Goal: Find specific page/section: Find specific page/section

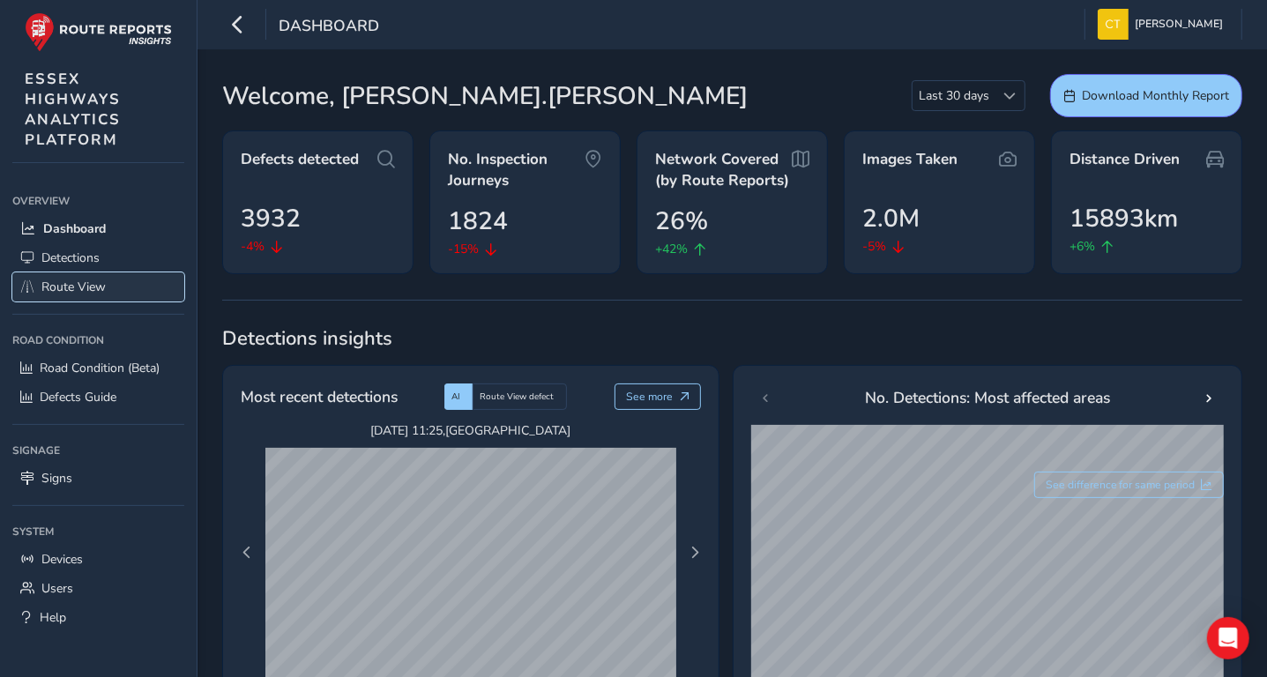
click at [91, 282] on span "Route View" at bounding box center [73, 287] width 64 height 17
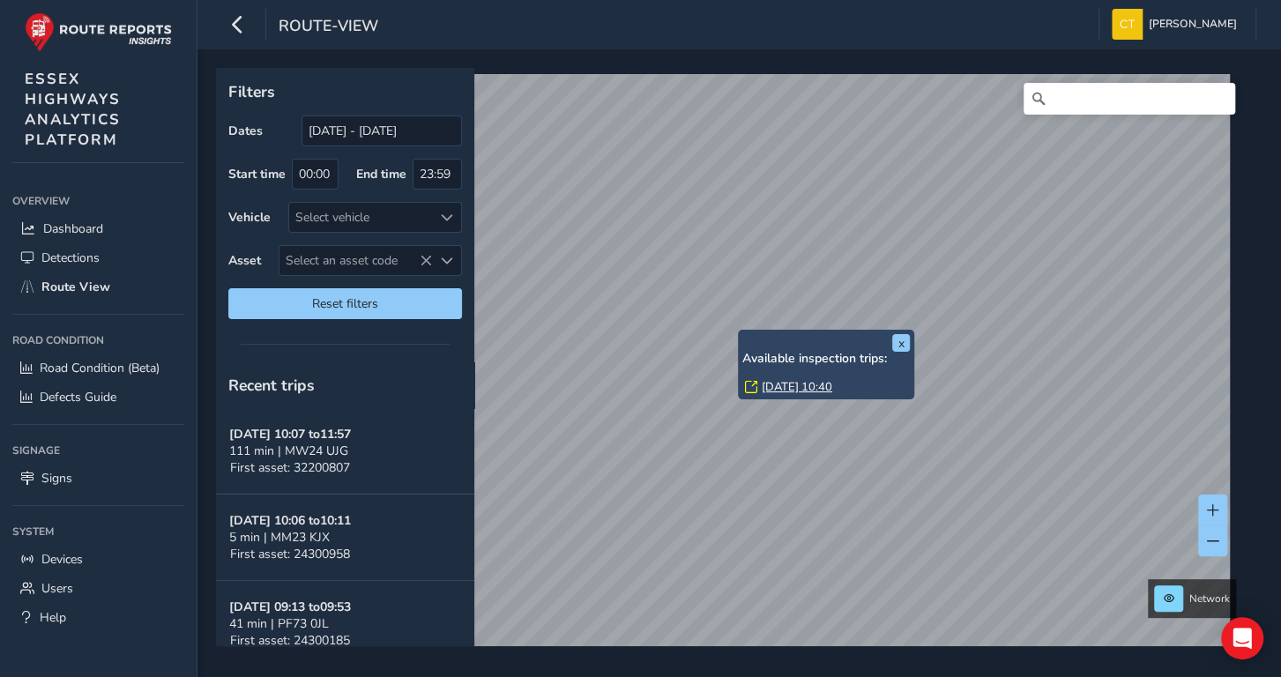
click at [804, 384] on link "[DATE] 10:40" at bounding box center [797, 387] width 71 height 16
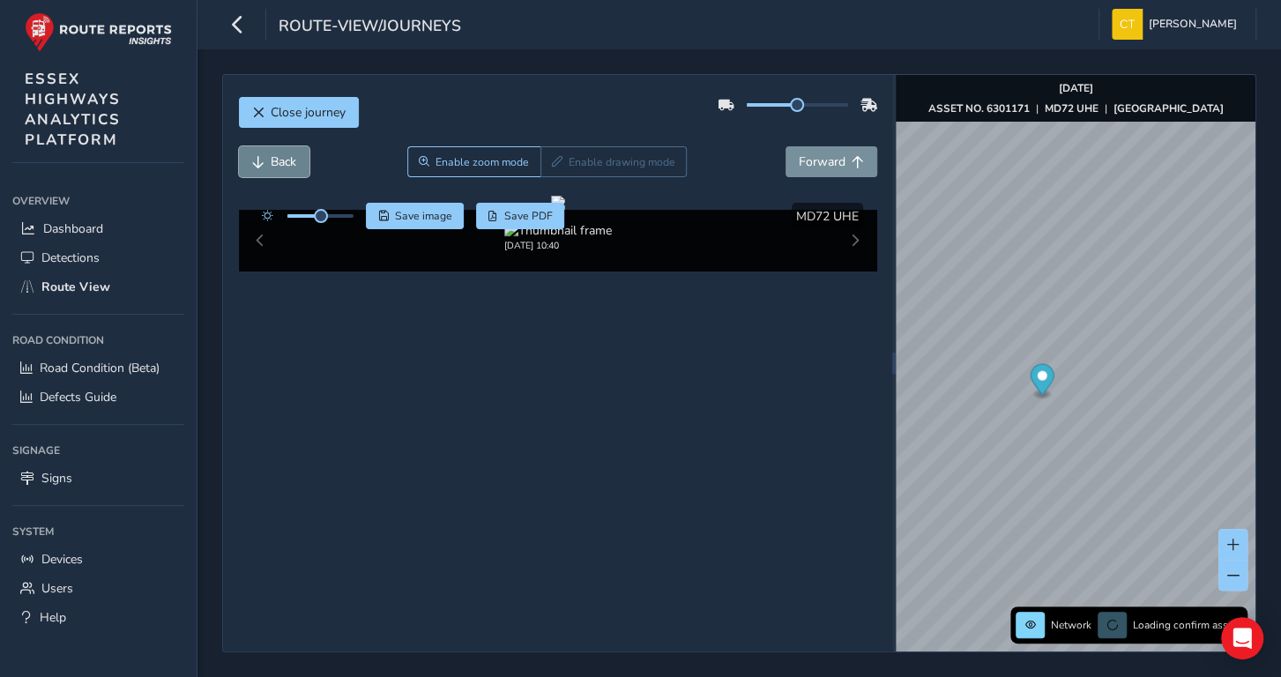
click at [268, 156] on button "Back" at bounding box center [274, 161] width 71 height 31
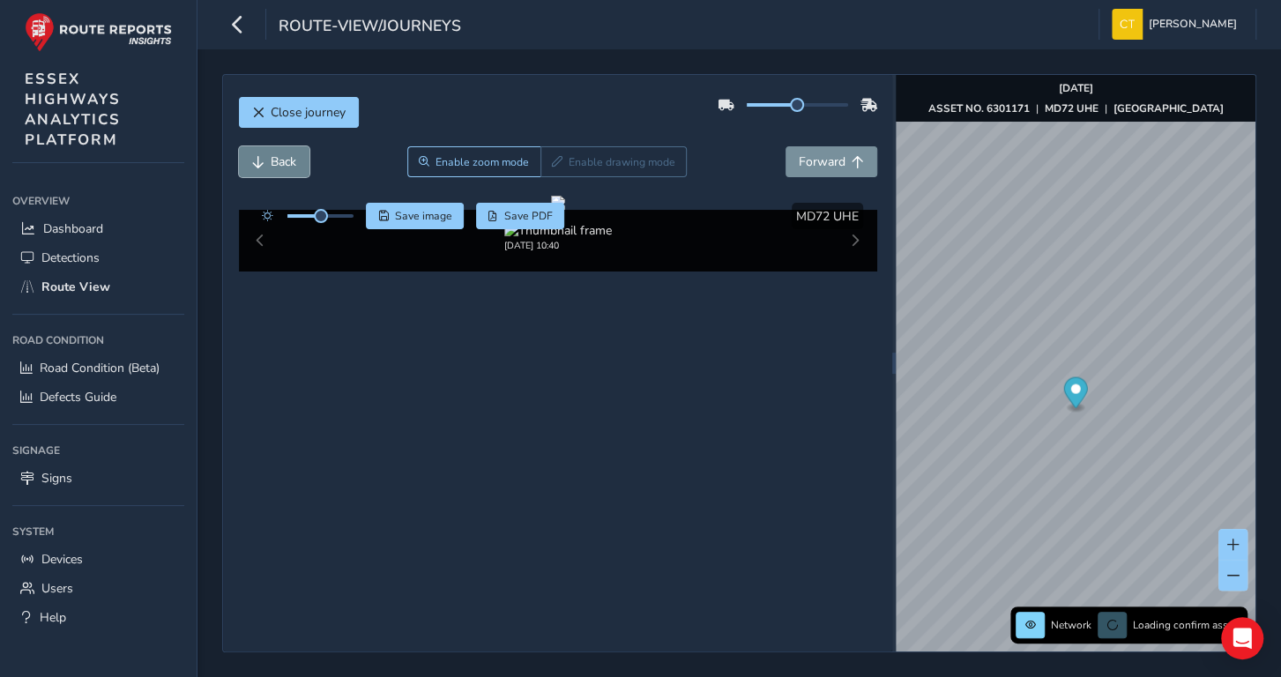
click at [268, 156] on button "Back" at bounding box center [274, 161] width 71 height 31
drag, startPoint x: 319, startPoint y: 215, endPoint x: 373, endPoint y: 216, distance: 53.8
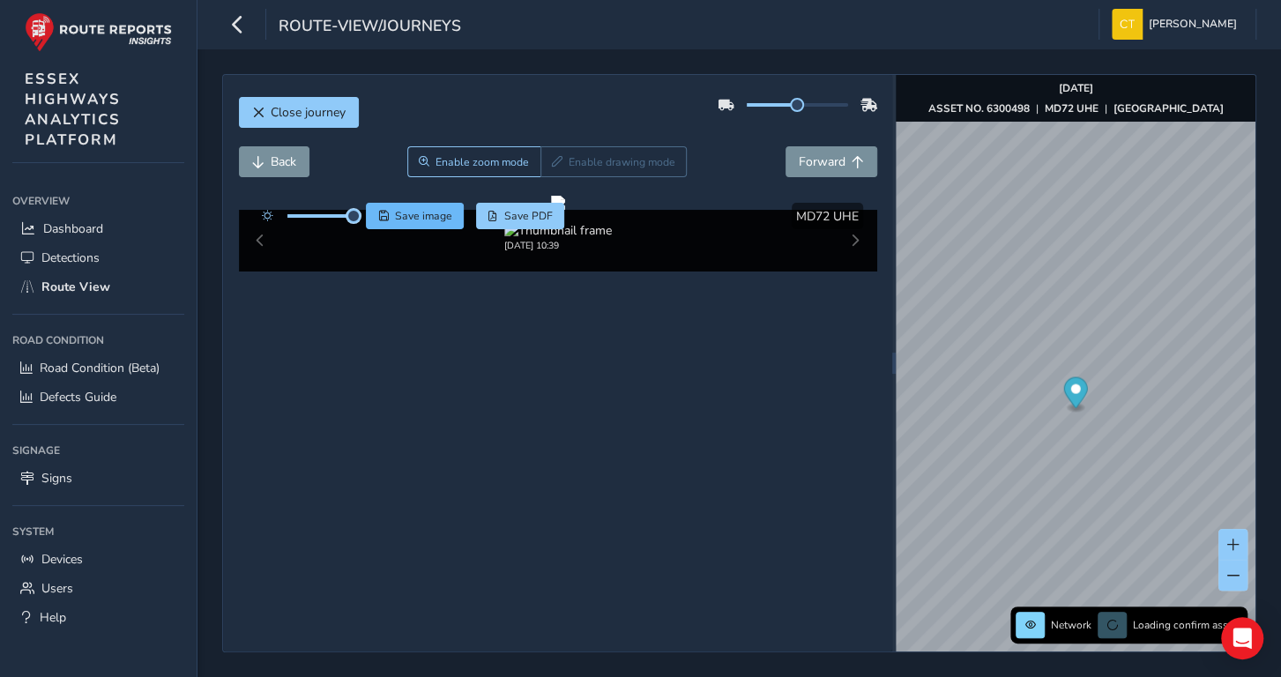
click at [373, 216] on div "Save image Save PDF" at bounding box center [409, 216] width 312 height 26
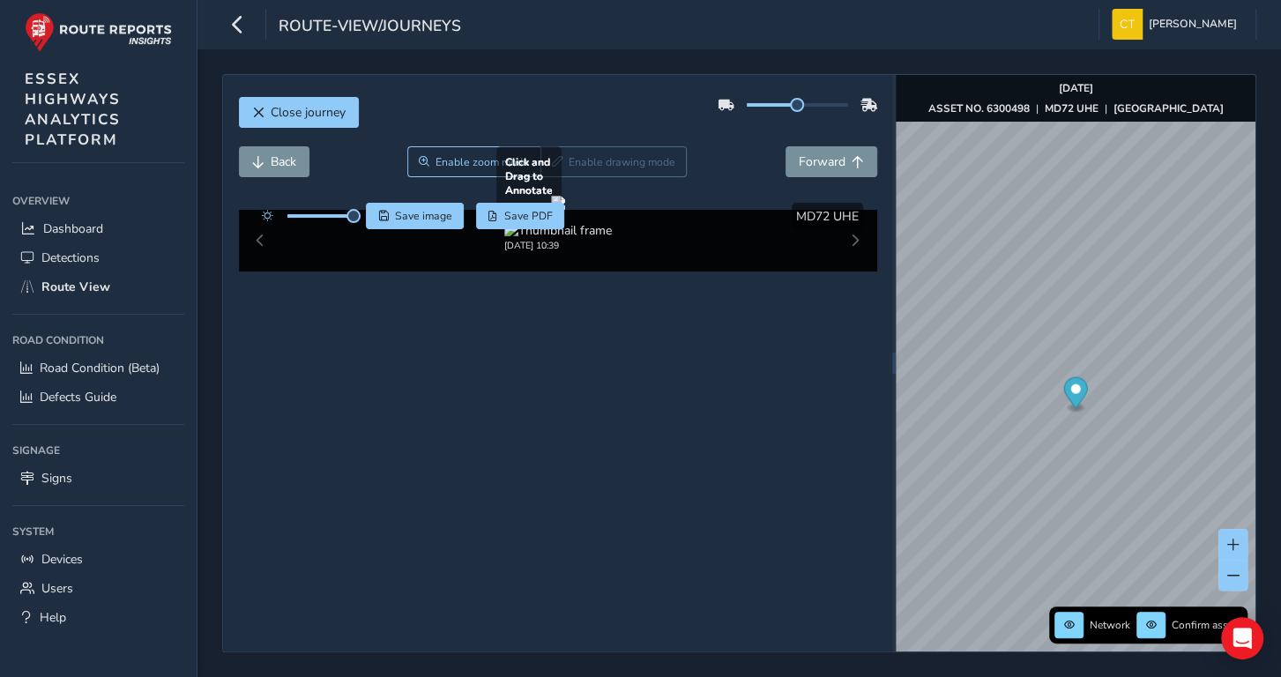
click at [565, 210] on div at bounding box center [558, 203] width 14 height 14
click at [474, 157] on span "Enable zoom mode" at bounding box center [482, 162] width 93 height 14
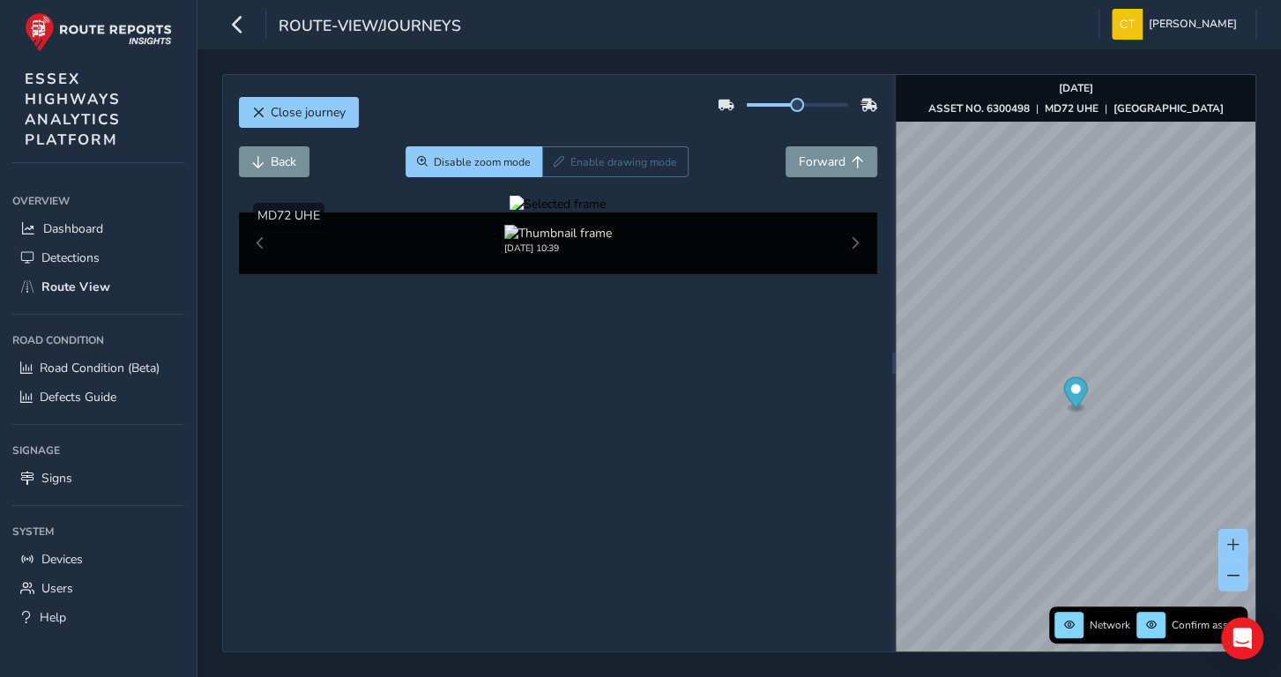
click at [606, 213] on div at bounding box center [558, 204] width 96 height 17
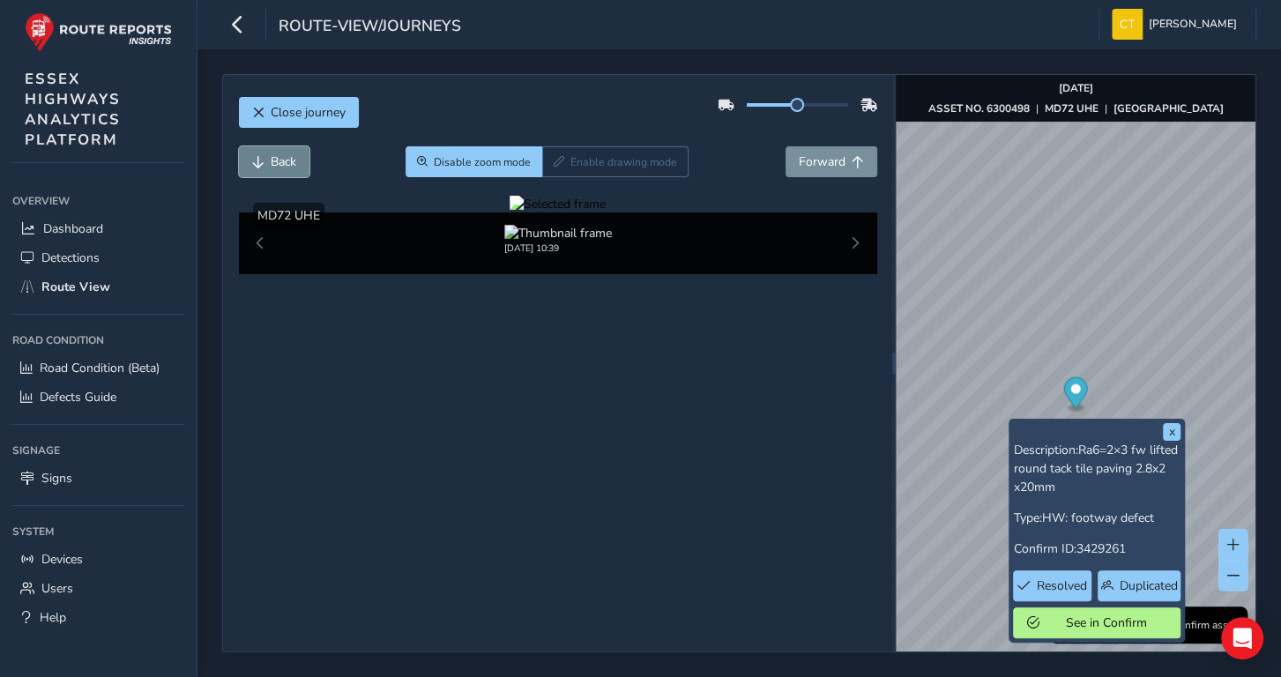
click at [277, 156] on span "Back" at bounding box center [284, 161] width 26 height 17
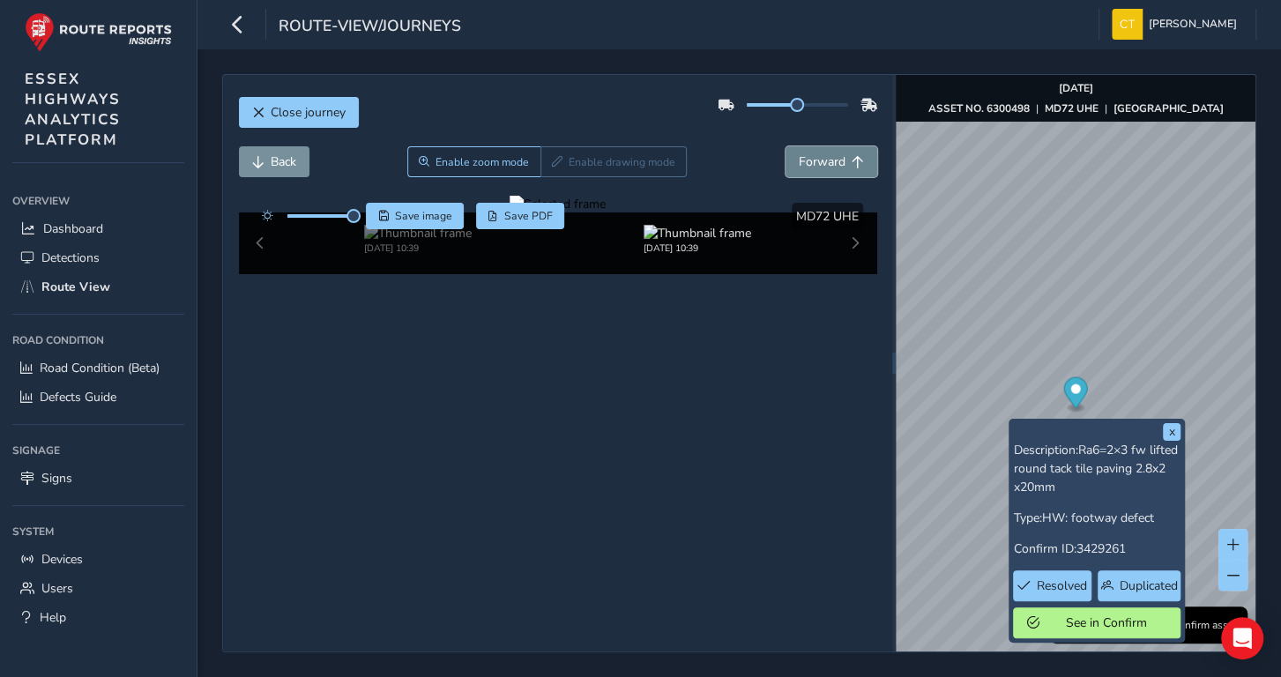
click at [814, 158] on span "Forward" at bounding box center [822, 161] width 47 height 17
click at [812, 158] on span "Forward" at bounding box center [822, 161] width 47 height 17
click at [272, 154] on span "Back" at bounding box center [284, 161] width 26 height 17
click at [284, 160] on span "Back" at bounding box center [284, 161] width 26 height 17
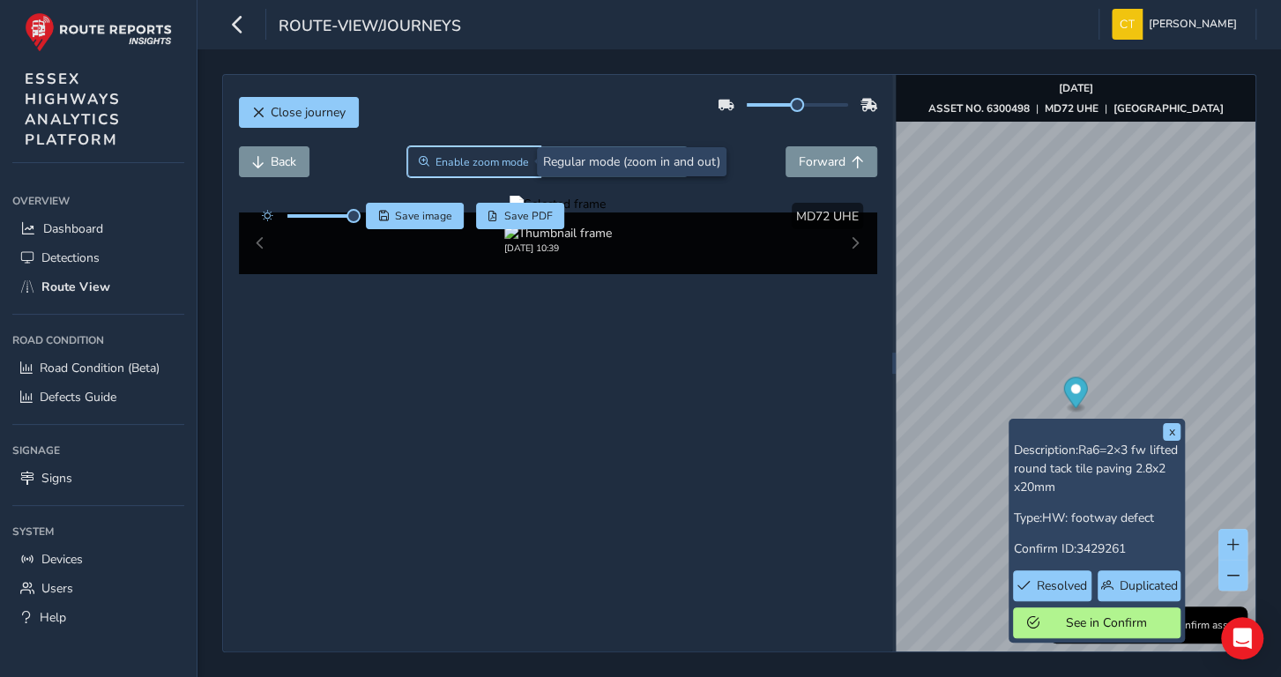
click at [470, 158] on span "Enable zoom mode" at bounding box center [482, 162] width 93 height 14
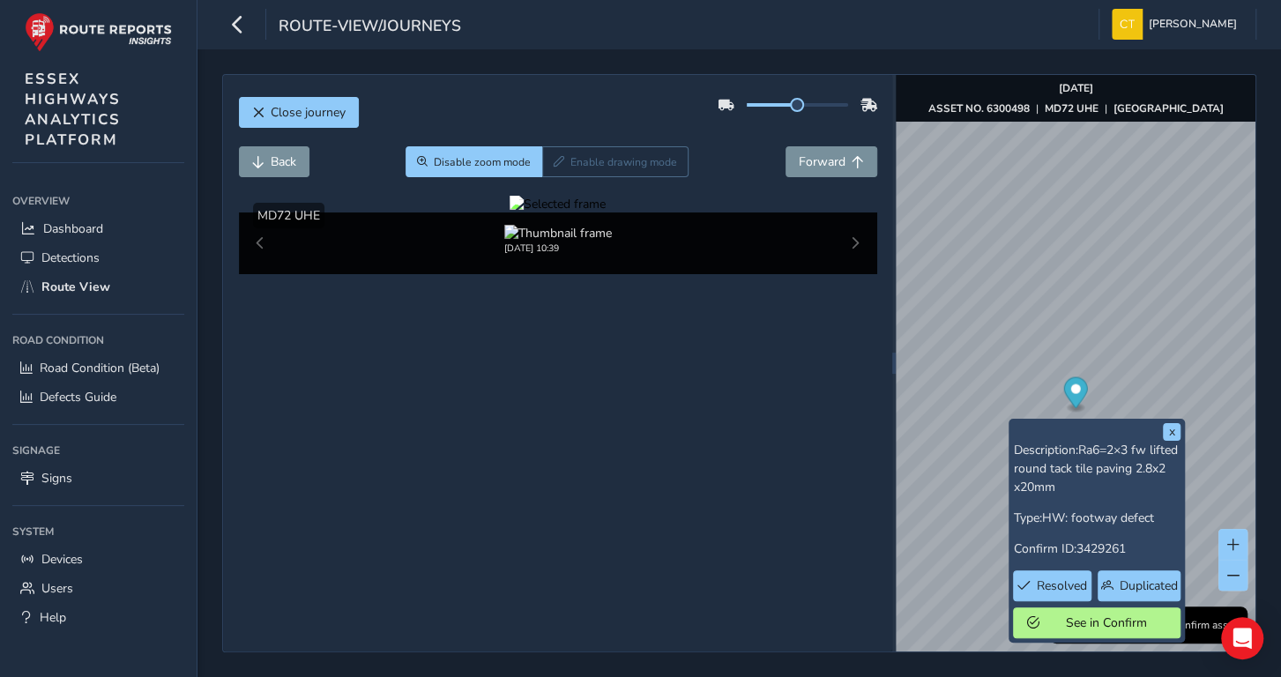
click at [604, 213] on div at bounding box center [558, 204] width 96 height 17
click at [604, 380] on img at bounding box center [659, 345] width 2539 height 1428
click at [606, 213] on div at bounding box center [558, 204] width 96 height 17
